Goal: Task Accomplishment & Management: Complete application form

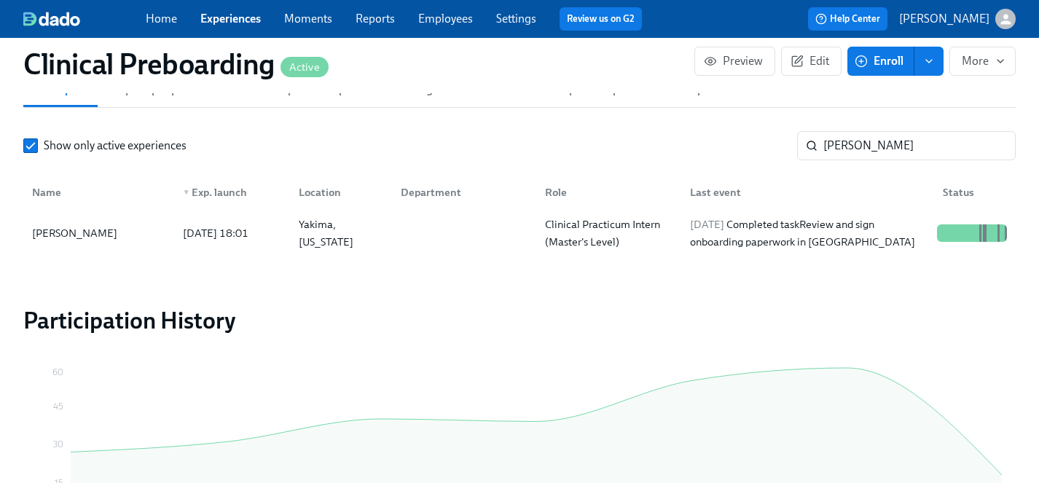
scroll to position [15, 0]
click at [878, 146] on input "[PERSON_NAME]" at bounding box center [919, 145] width 192 height 29
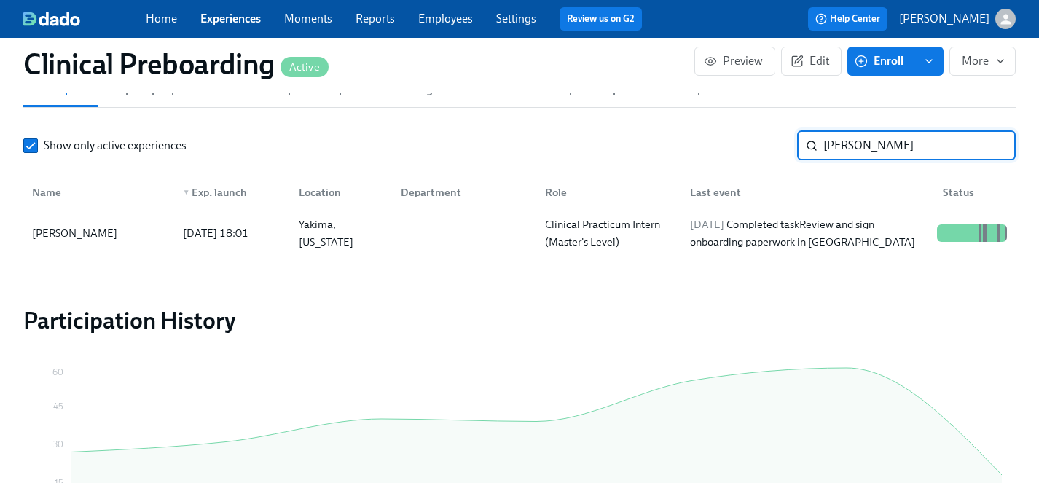
drag, startPoint x: 870, startPoint y: 146, endPoint x: 618, endPoint y: 146, distance: 252.1
click at [618, 146] on div "Show only active experiences [PERSON_NAME] ​" at bounding box center [519, 145] width 992 height 29
type input "[PERSON_NAME]"
click at [109, 231] on div "[PERSON_NAME]" at bounding box center [74, 232] width 97 height 17
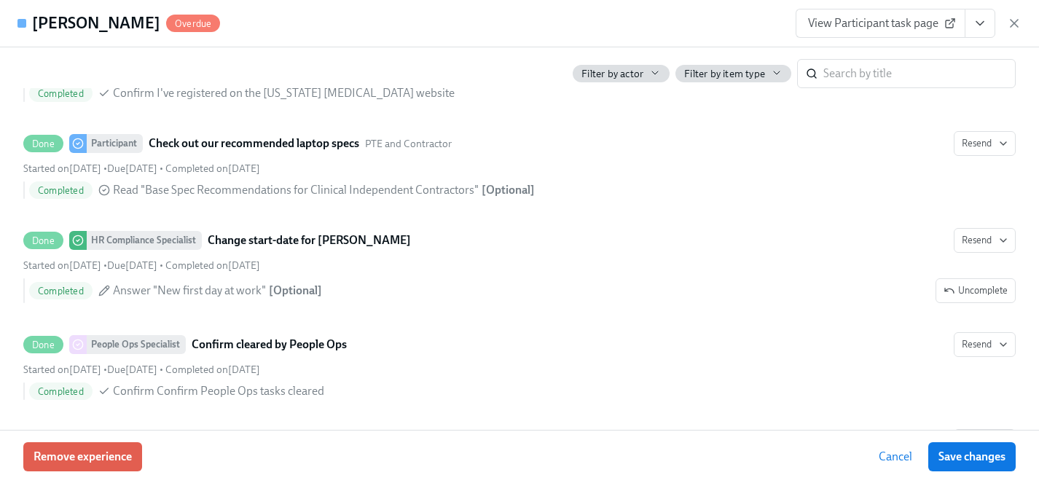
scroll to position [3058, 0]
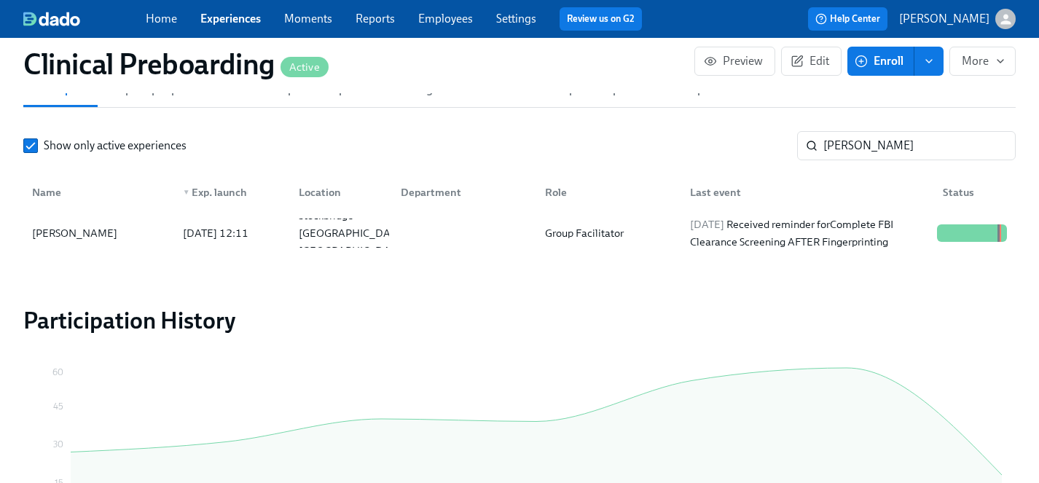
click at [235, 23] on link "Experiences" at bounding box center [230, 19] width 60 height 14
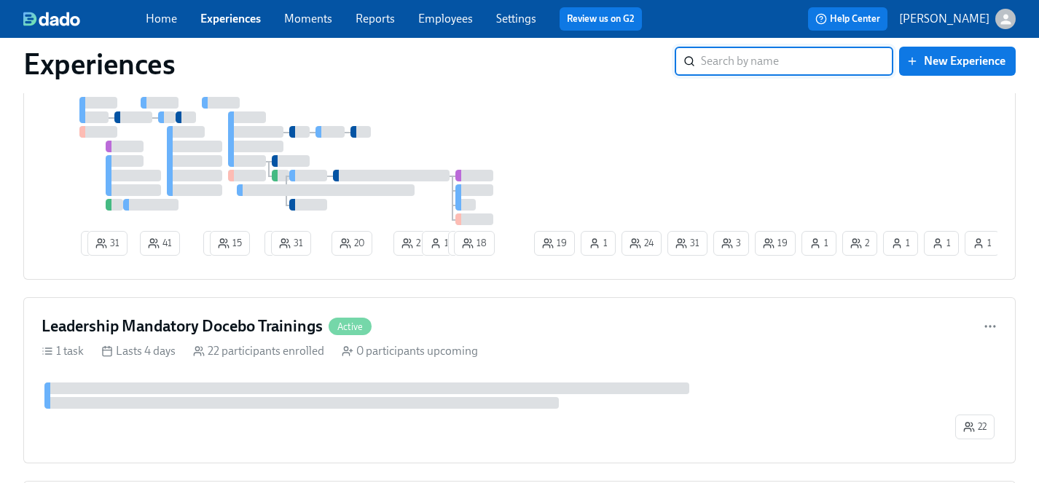
scroll to position [4983, 0]
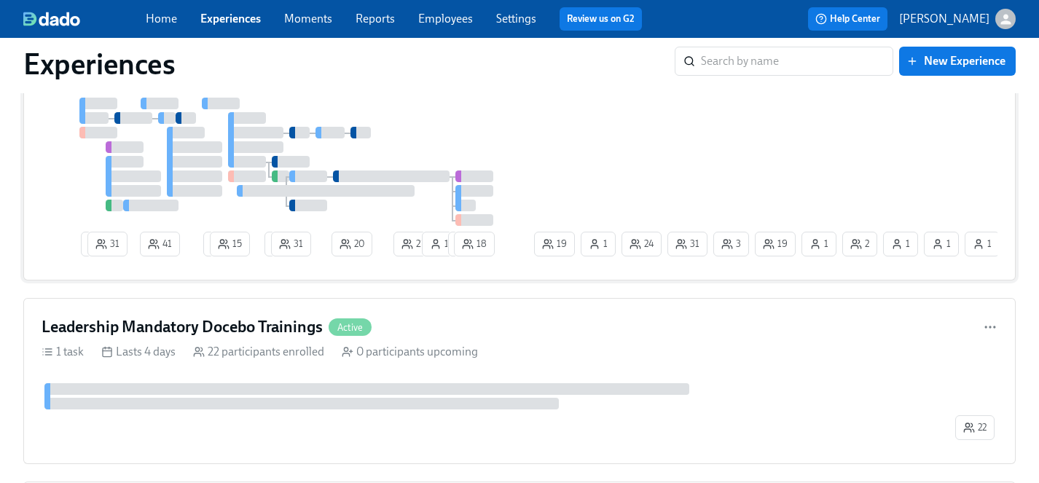
click at [590, 156] on div "1 31 41 2 15 2 31 20 21 1 1 18 19 31 1 3 2 1 1 24 19 1 1" at bounding box center [520, 180] width 956 height 165
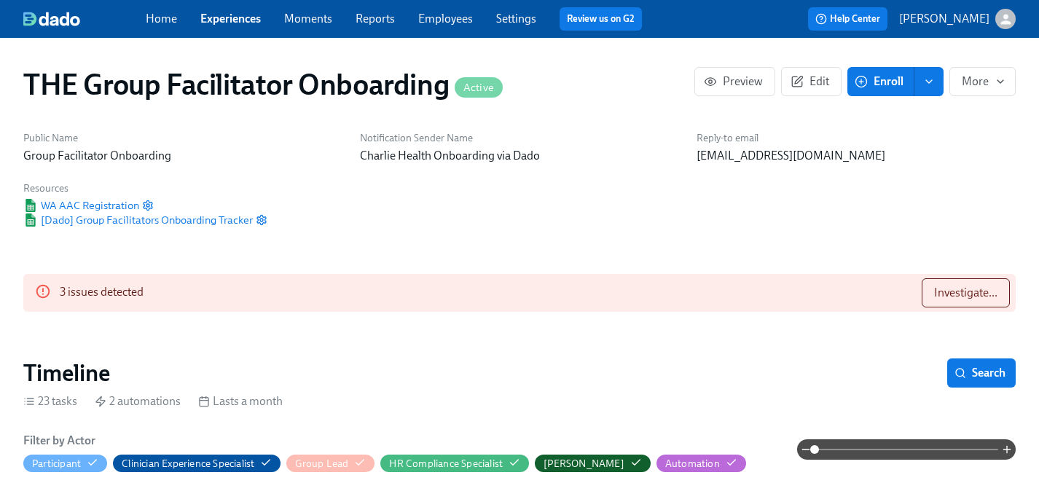
click at [908, 80] on button "Enroll" at bounding box center [880, 81] width 67 height 29
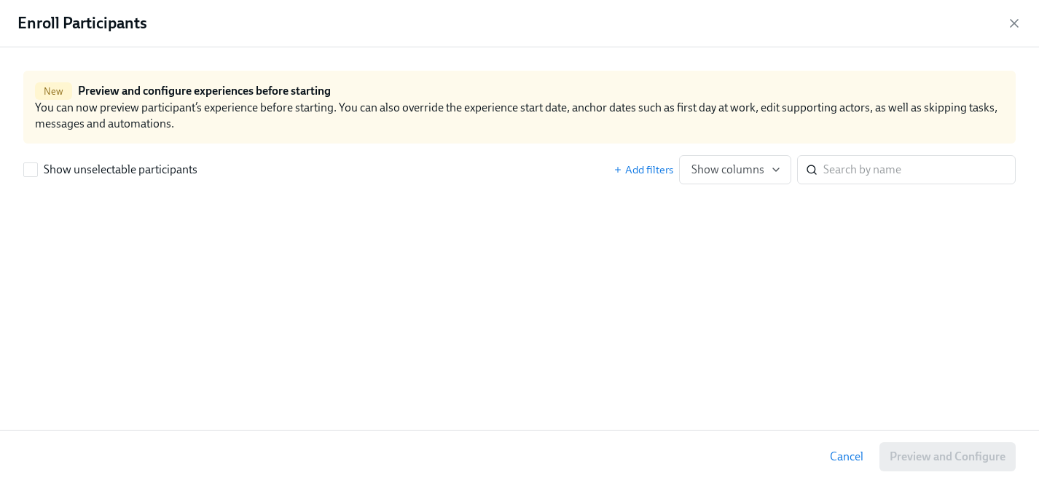
scroll to position [0, 22788]
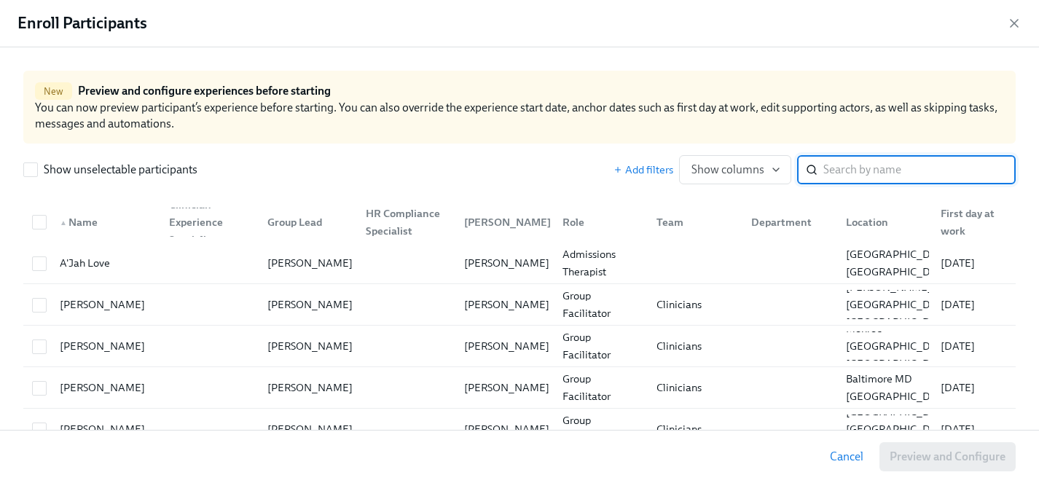
click at [901, 170] on input "search" at bounding box center [919, 169] width 192 height 29
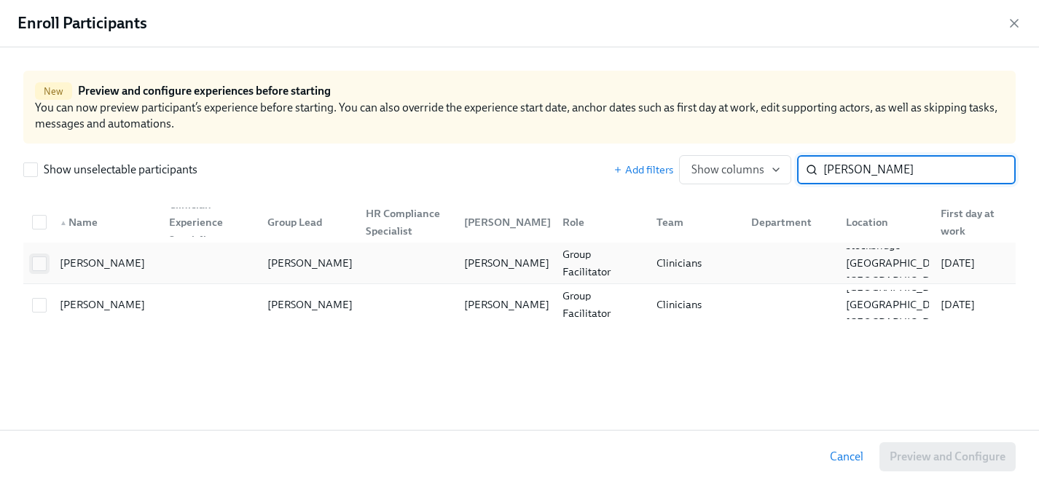
type input "[PERSON_NAME]"
click at [43, 265] on input "checkbox" at bounding box center [39, 263] width 13 height 13
checkbox input "true"
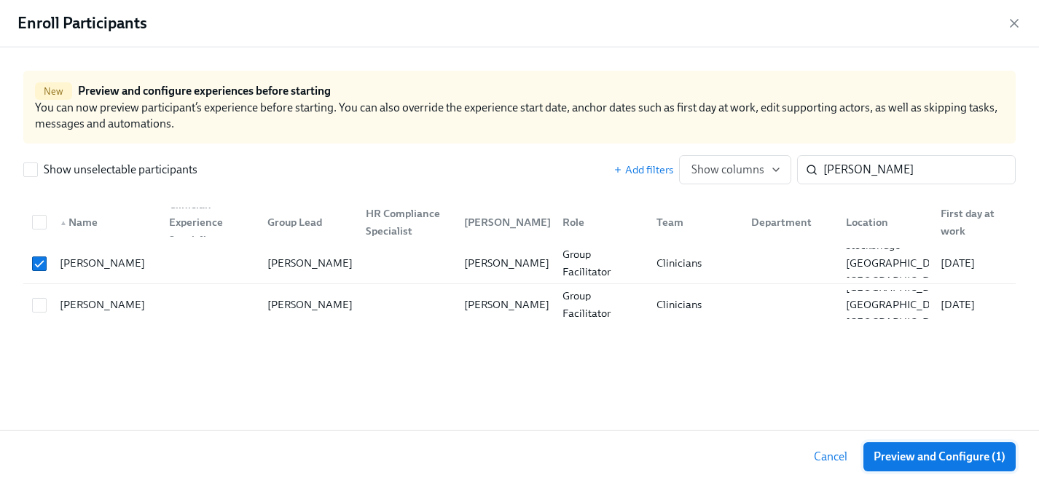
click at [938, 456] on span "Preview and Configure (1)" at bounding box center [940, 457] width 132 height 15
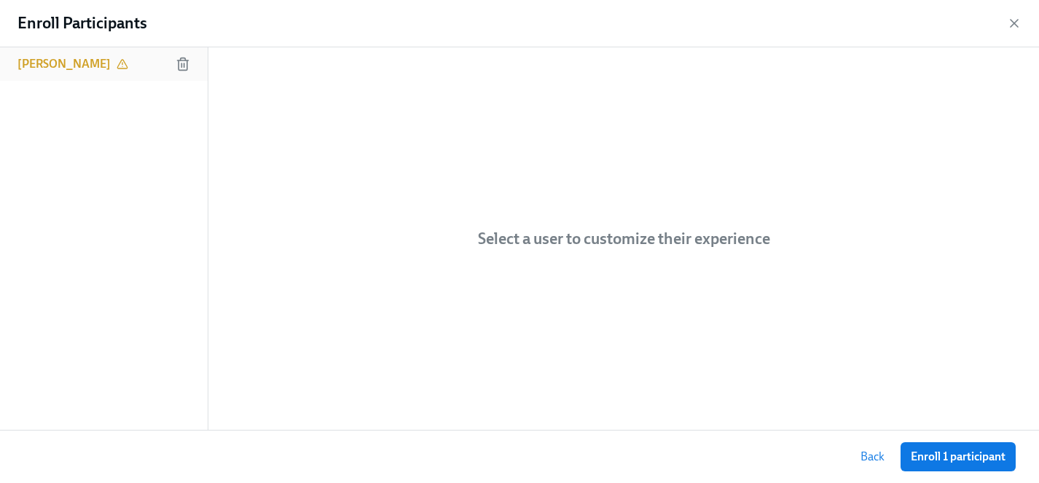
click at [47, 65] on h6 "[PERSON_NAME]" at bounding box center [63, 64] width 93 height 16
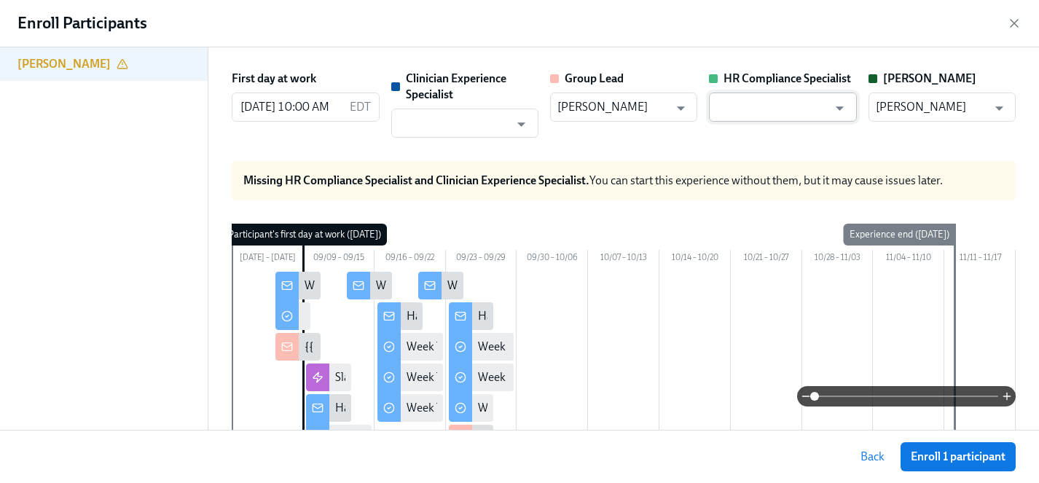
click at [761, 102] on input "text" at bounding box center [771, 107] width 111 height 29
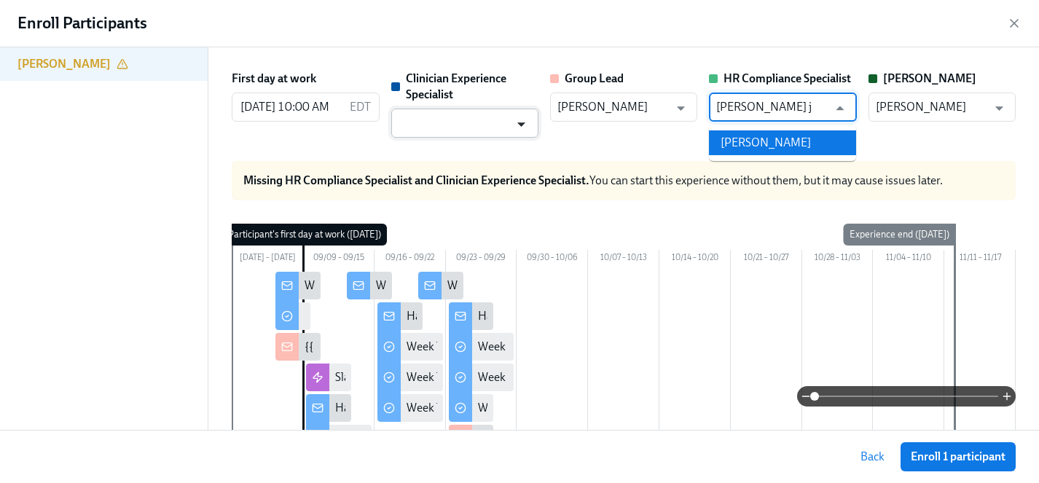
click at [774, 136] on li "[PERSON_NAME]" at bounding box center [782, 142] width 147 height 25
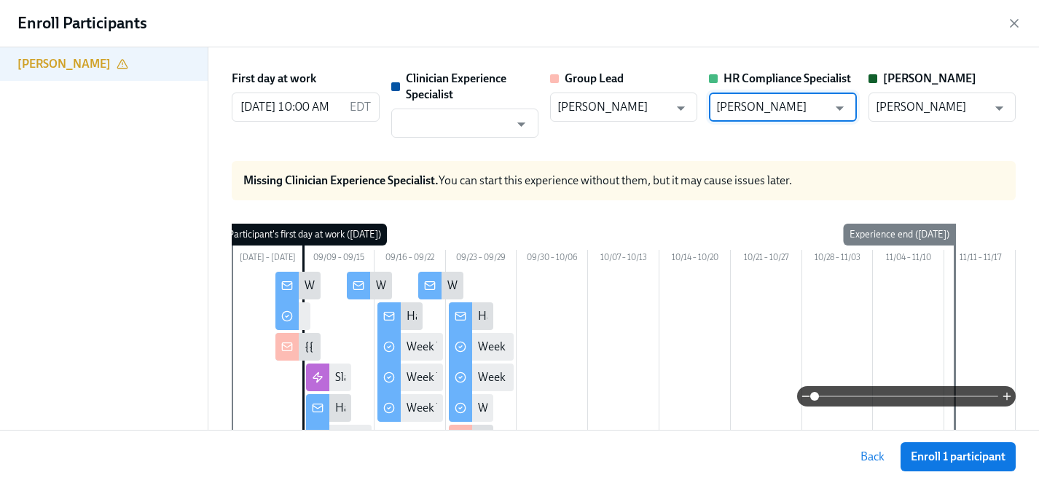
type input "[PERSON_NAME]"
click at [415, 126] on input "text" at bounding box center [454, 123] width 111 height 29
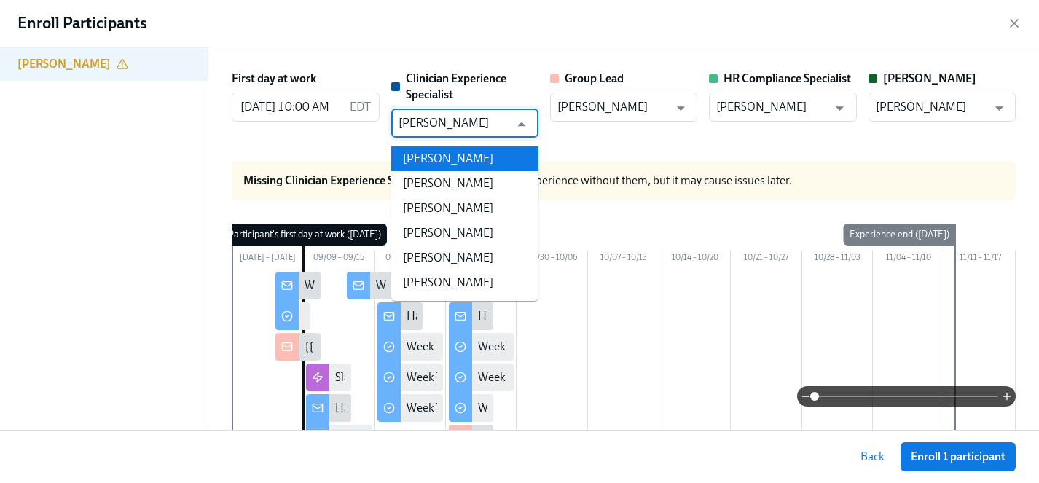
click at [465, 162] on li "[PERSON_NAME]" at bounding box center [464, 158] width 147 height 25
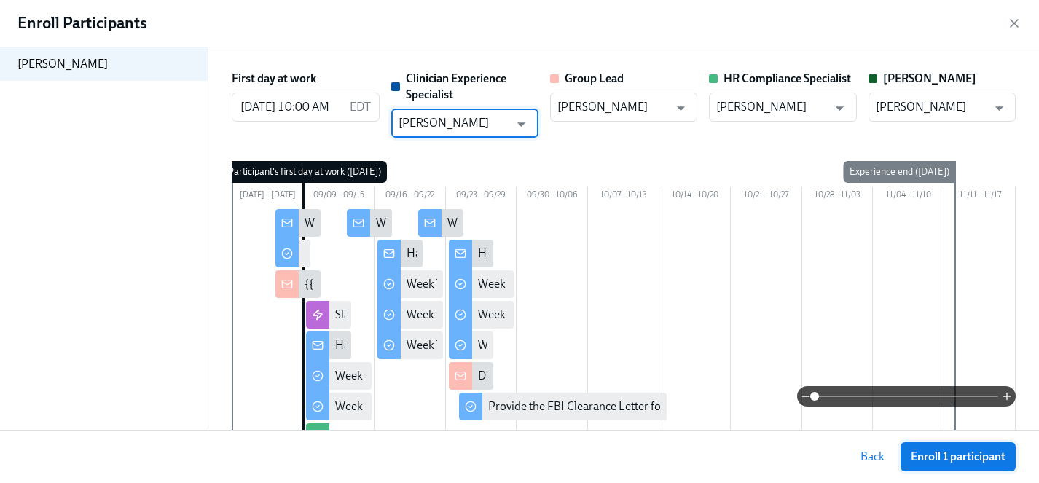
type input "[PERSON_NAME]"
click at [940, 454] on span "Enroll 1 participant" at bounding box center [958, 457] width 95 height 15
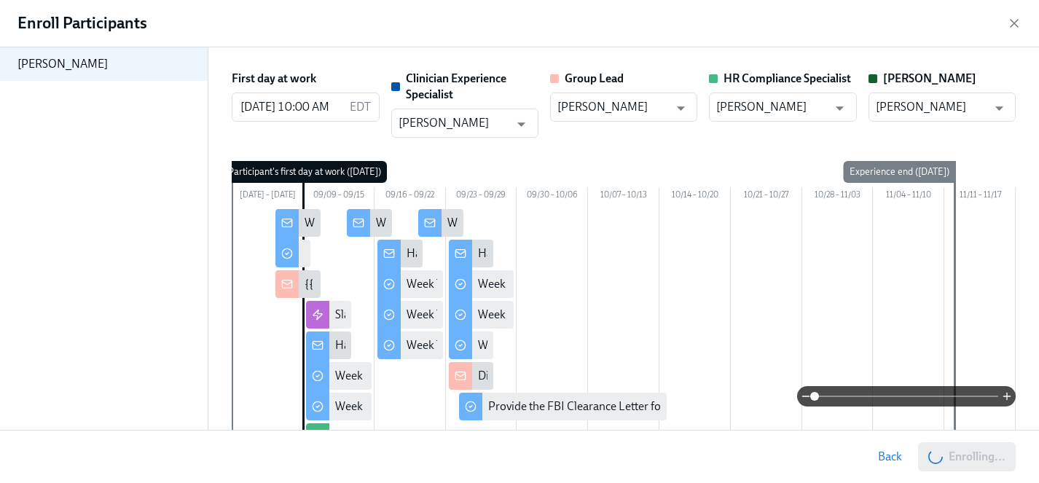
scroll to position [0, 24487]
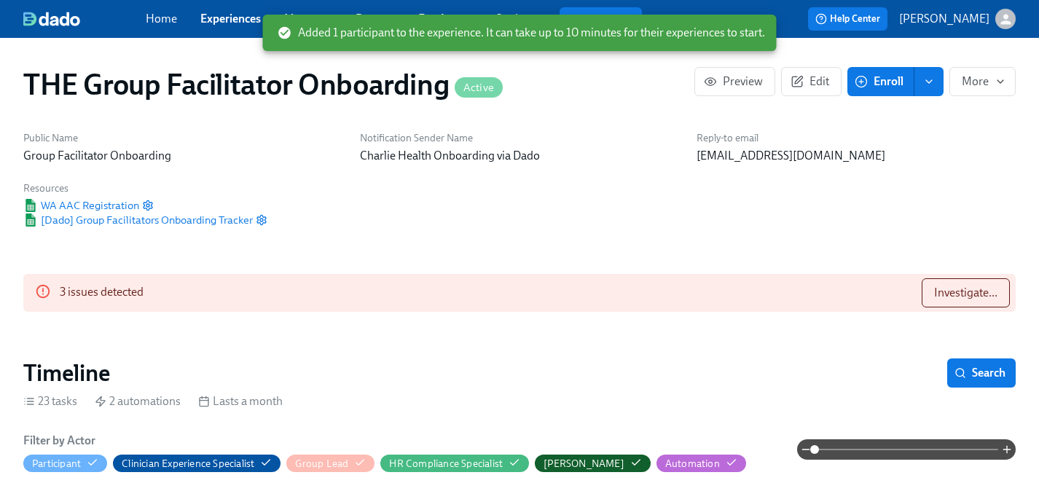
scroll to position [0, 24783]
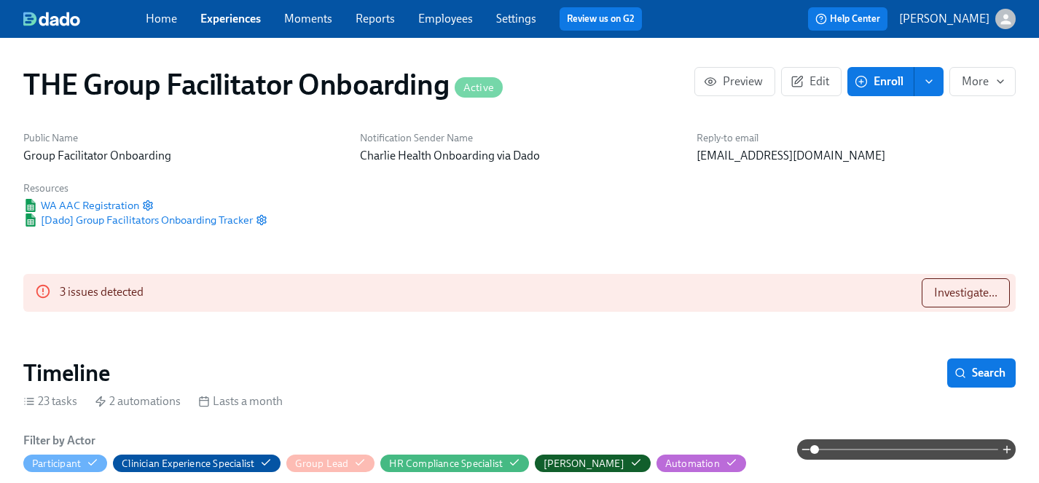
click at [345, 170] on div "Public Name Group Facilitator Onboarding" at bounding box center [183, 147] width 337 height 50
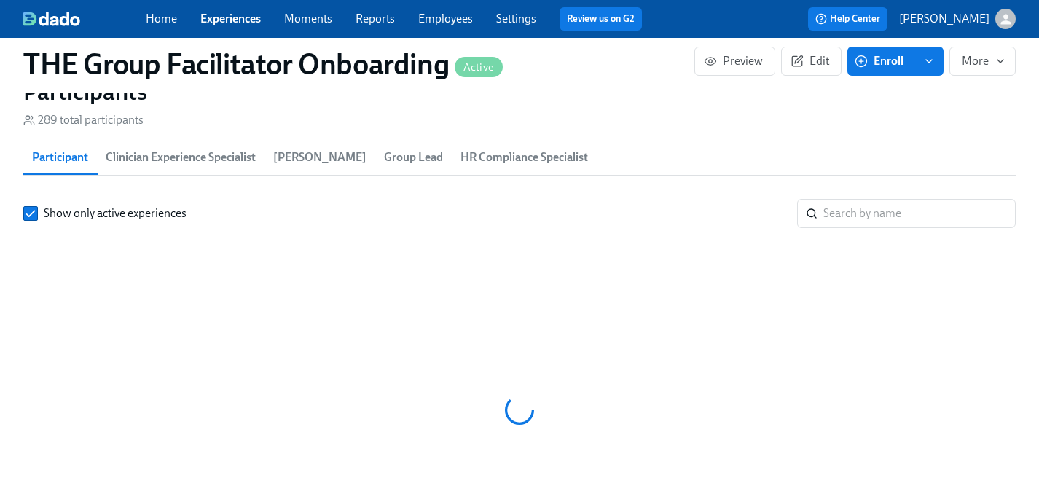
scroll to position [0, 22788]
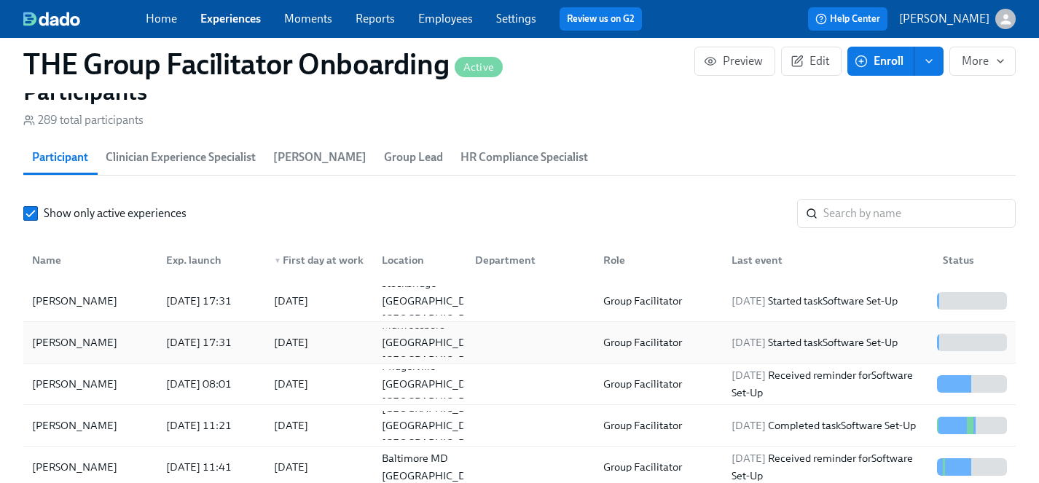
click at [67, 345] on div "[PERSON_NAME]" at bounding box center [74, 342] width 97 height 17
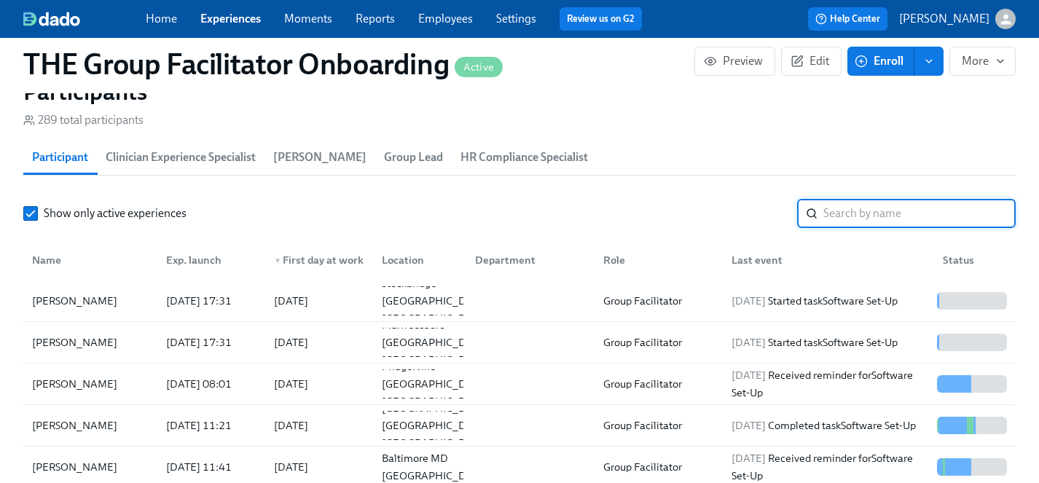
click at [839, 211] on input "search" at bounding box center [919, 213] width 192 height 29
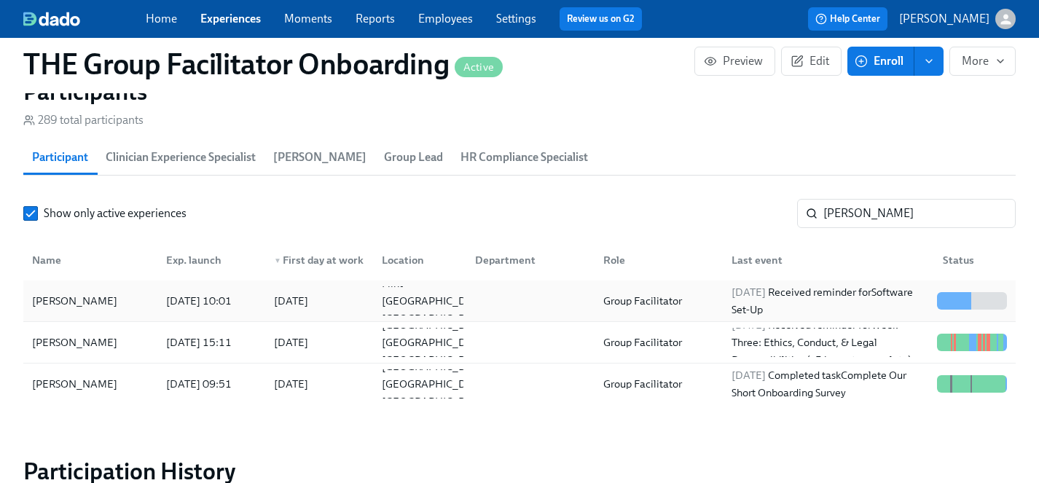
click at [68, 297] on div "[PERSON_NAME]" at bounding box center [74, 300] width 97 height 17
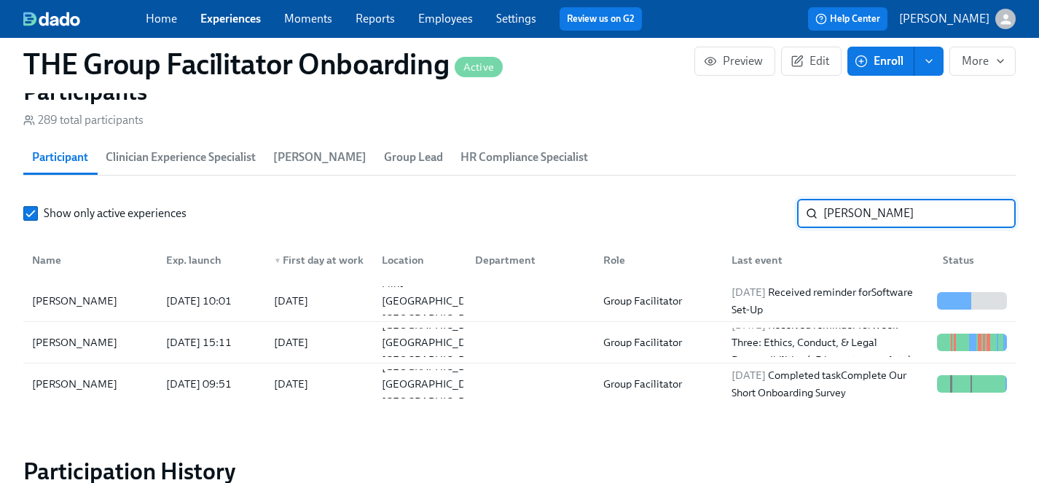
drag, startPoint x: 868, startPoint y: 216, endPoint x: 631, endPoint y: 211, distance: 237.6
click at [631, 211] on div "Show only active experiences alexis ​" at bounding box center [519, 213] width 992 height 29
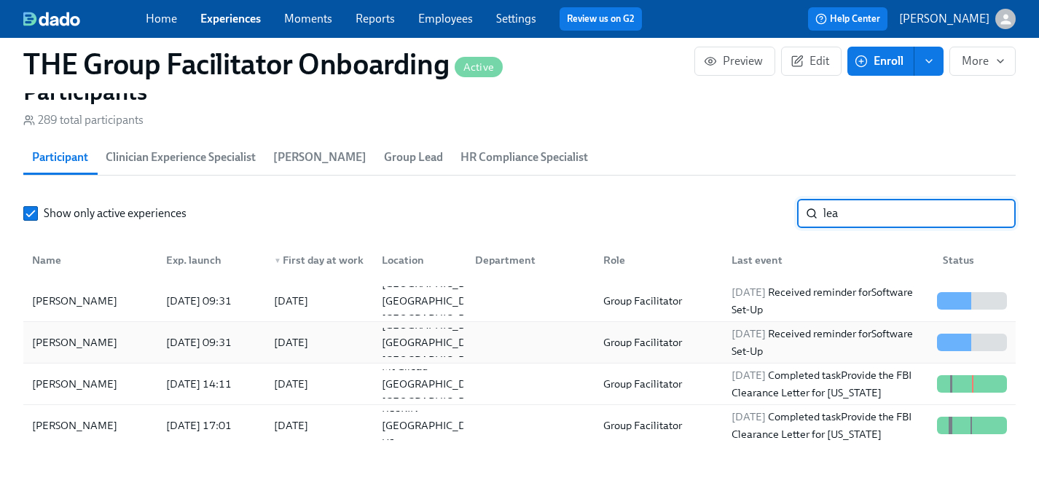
type input "lea"
click at [60, 338] on div "[PERSON_NAME]" at bounding box center [74, 342] width 97 height 17
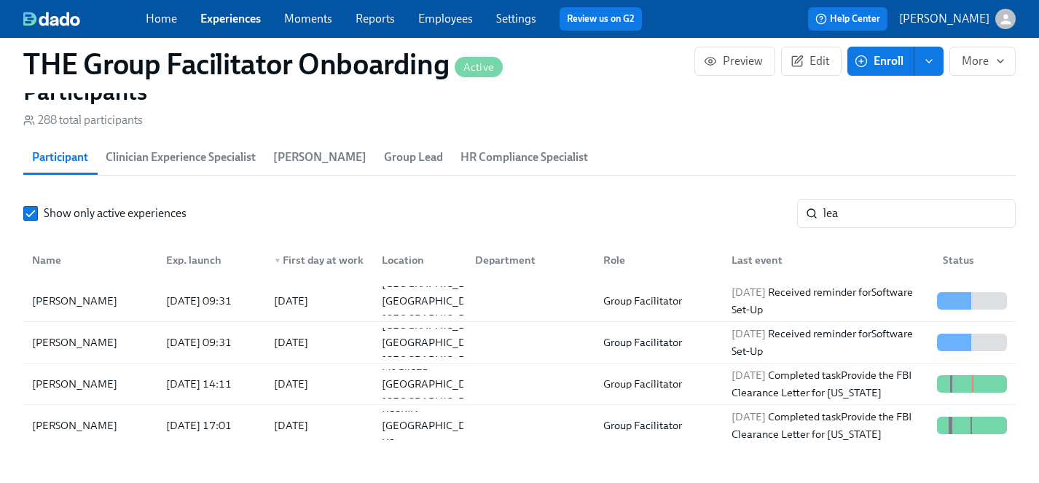
scroll to position [0, 24783]
click at [233, 20] on link "Experiences" at bounding box center [230, 19] width 60 height 14
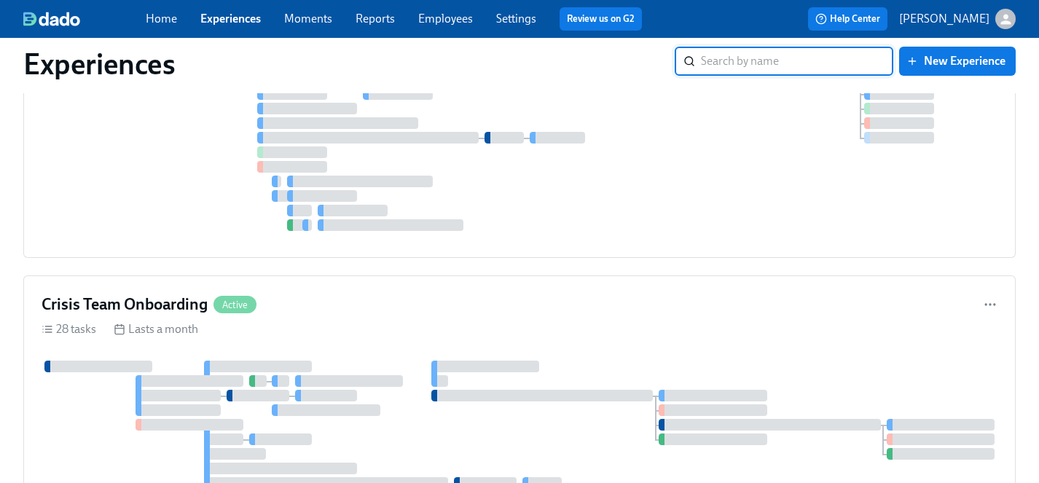
scroll to position [6859, 0]
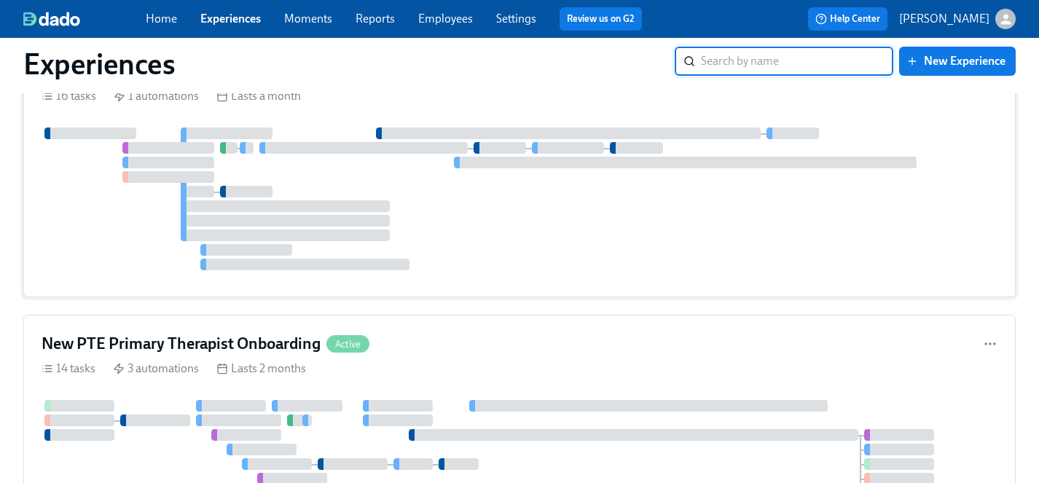
click at [495, 235] on div at bounding box center [520, 199] width 956 height 143
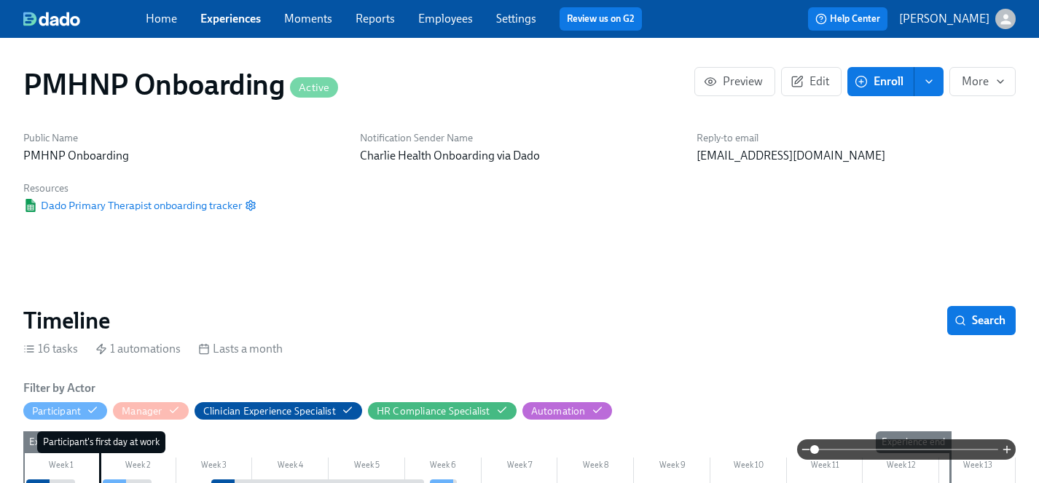
scroll to position [947, 0]
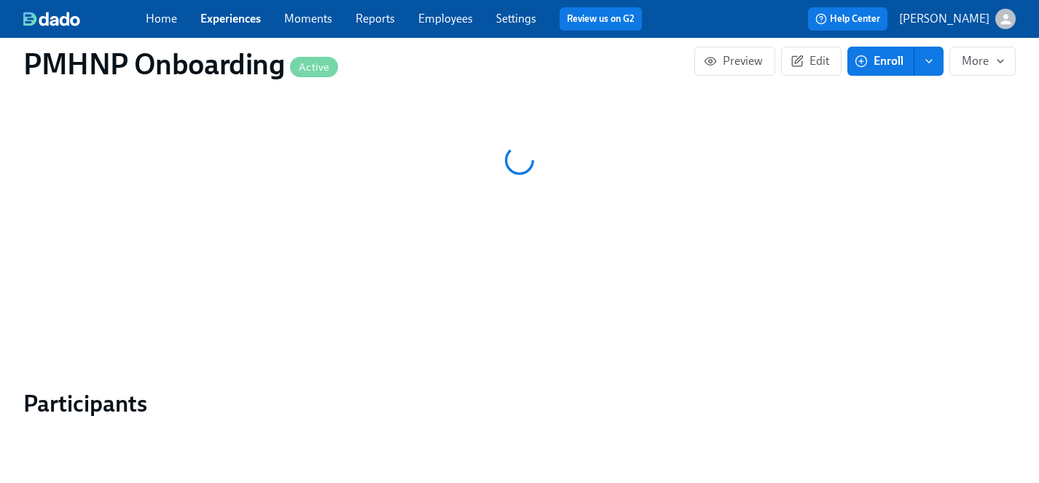
click at [889, 63] on span "Enroll" at bounding box center [881, 61] width 46 height 15
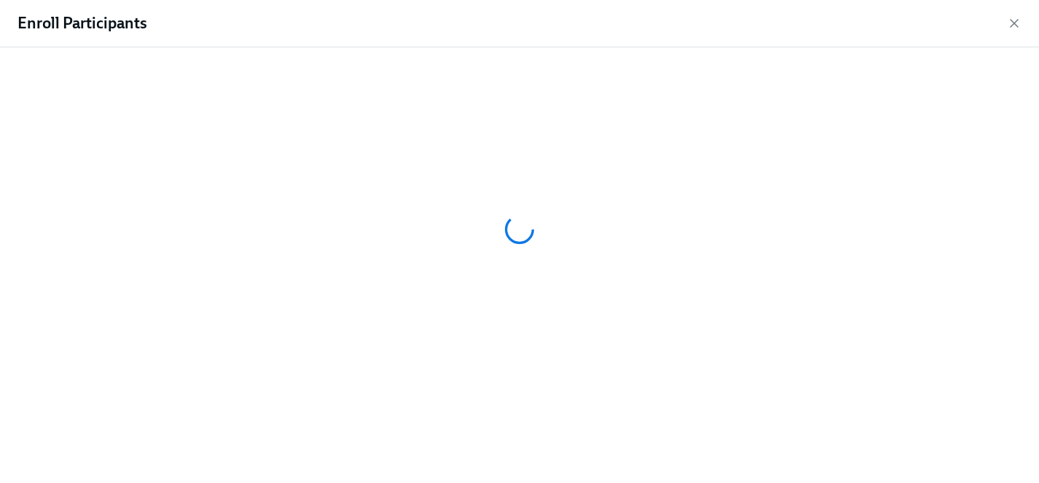
scroll to position [1153, 0]
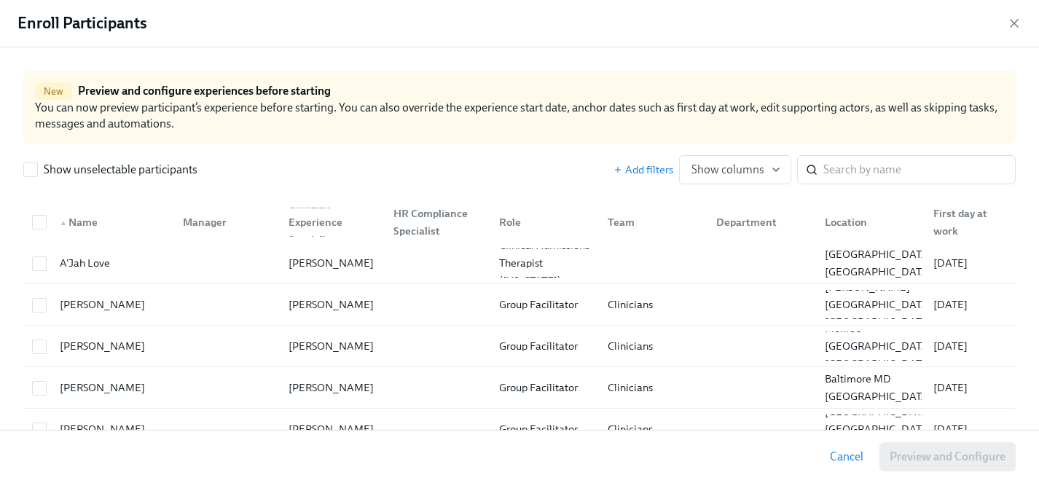
scroll to position [0, 6901]
